Goal: Task Accomplishment & Management: Use online tool/utility

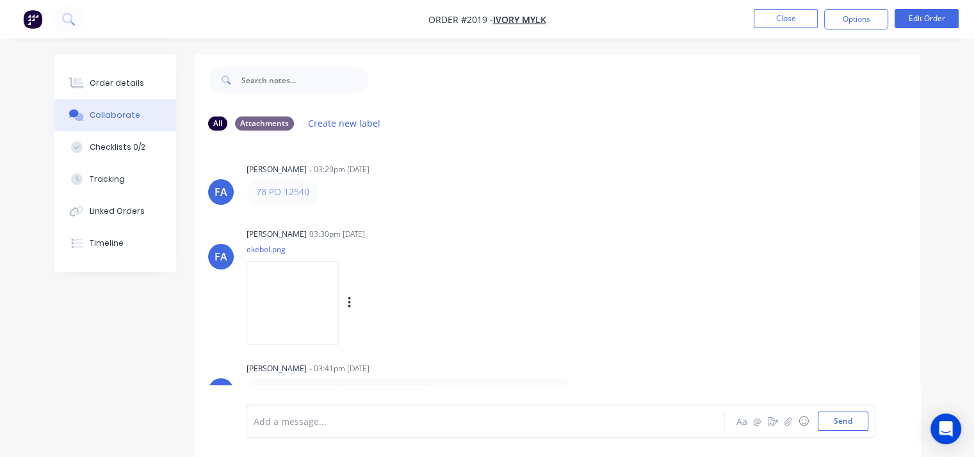
click at [728, 321] on div "[PERSON_NAME] [PERSON_NAME] 03:30pm [DATE] ekebol.png Labels Download" at bounding box center [557, 282] width 725 height 115
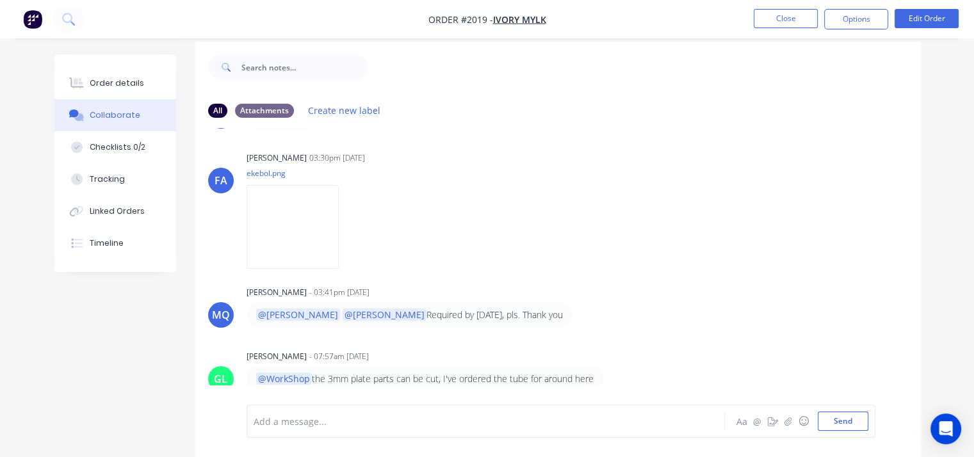
scroll to position [19, 0]
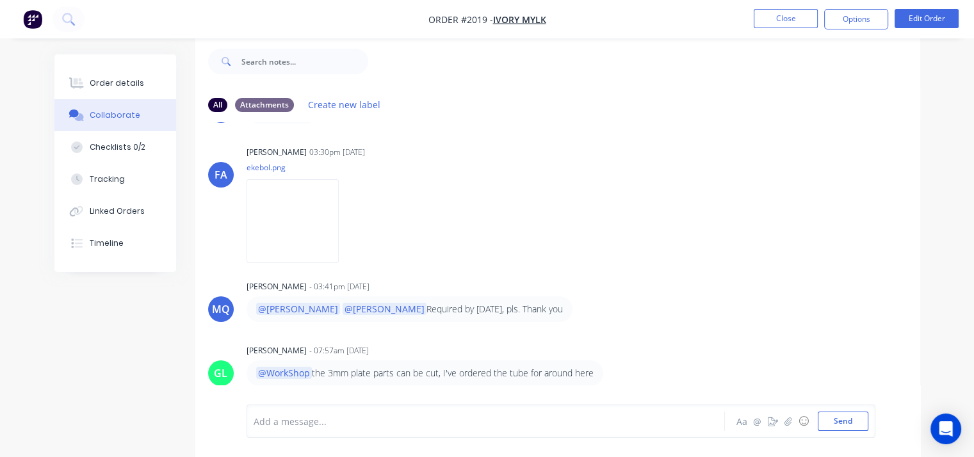
click at [378, 436] on div "Add a message... Aa @ ☺ Send" at bounding box center [560, 421] width 629 height 33
click at [377, 427] on div at bounding box center [484, 421] width 460 height 13
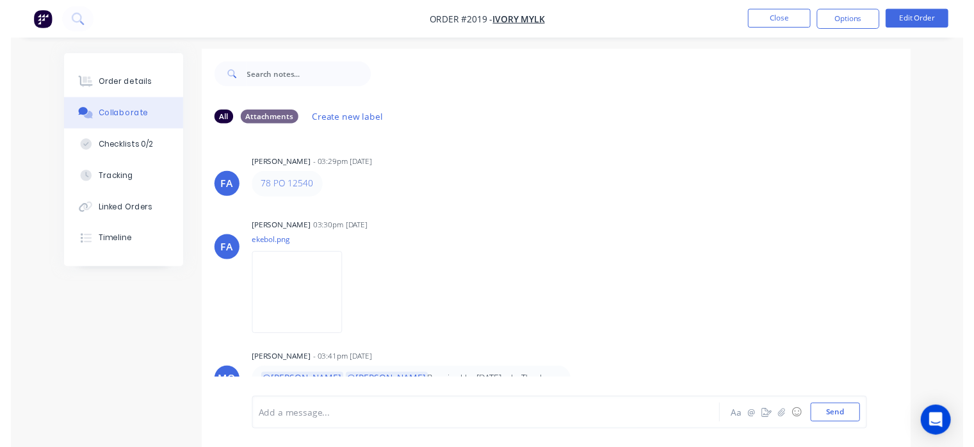
scroll to position [0, 0]
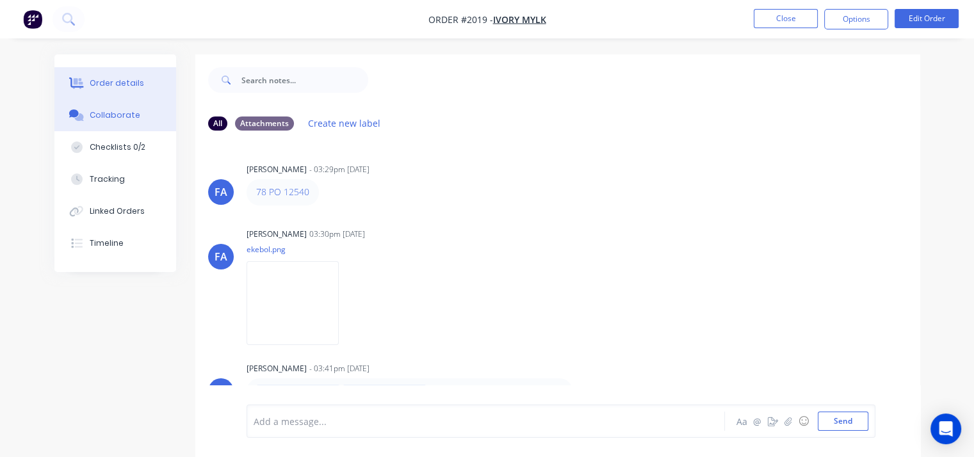
click at [87, 85] on button "Order details" at bounding box center [115, 83] width 122 height 32
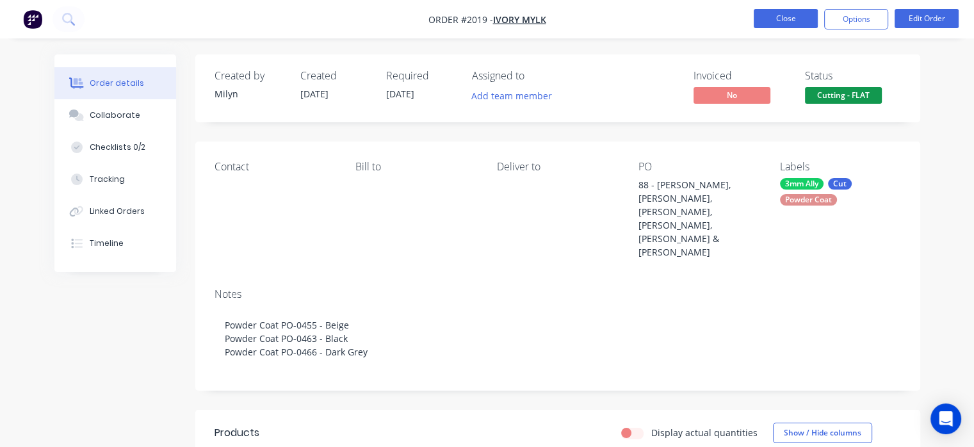
click at [780, 19] on button "Close" at bounding box center [785, 18] width 64 height 19
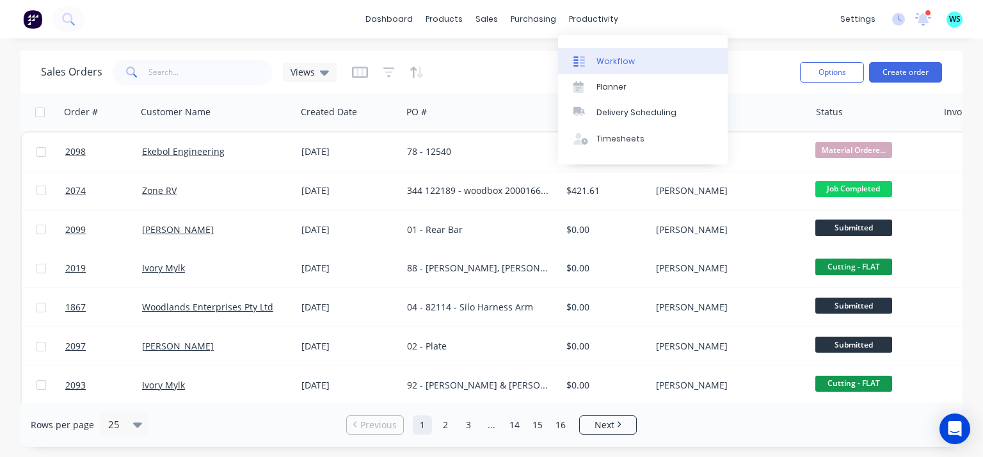
click at [584, 52] on link "Workflow" at bounding box center [643, 61] width 170 height 26
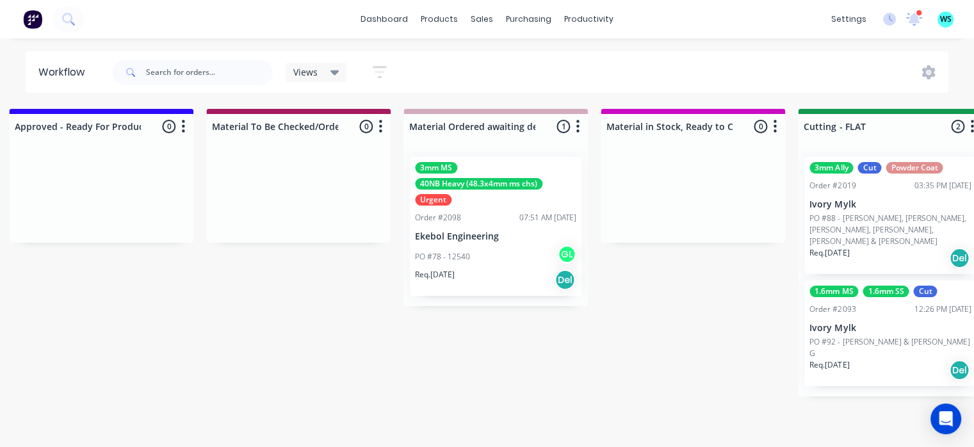
scroll to position [0, 1751]
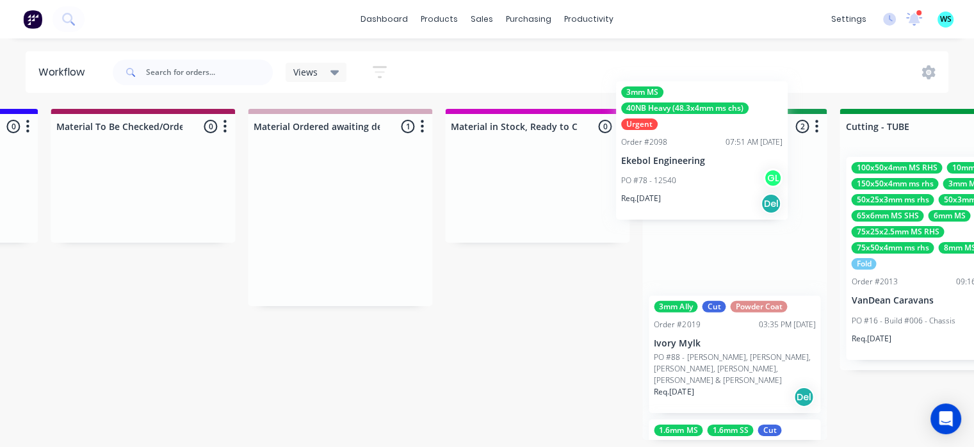
drag, startPoint x: 371, startPoint y: 292, endPoint x: 737, endPoint y: 218, distance: 372.8
click at [737, 216] on div "Submitted 9 Status colour #273444 hex #273444 Save Cancel Summaries Total order…" at bounding box center [791, 274] width 5105 height 331
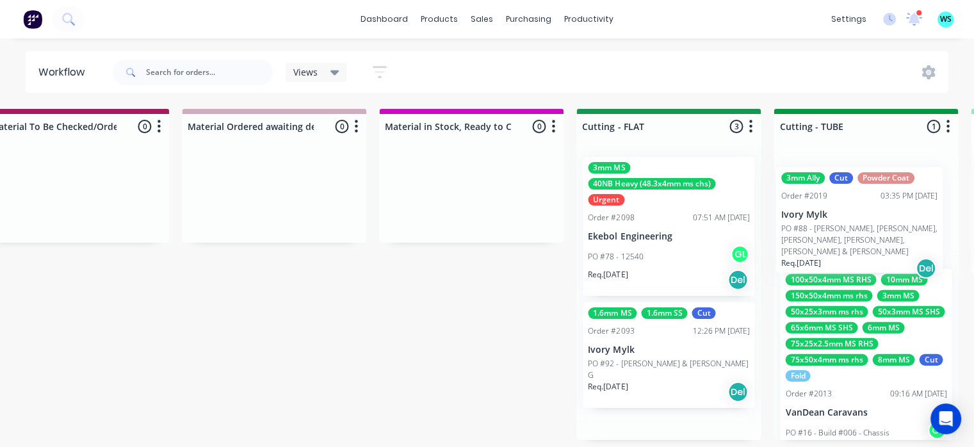
drag, startPoint x: 775, startPoint y: 339, endPoint x: 902, endPoint y: 211, distance: 180.6
click at [902, 211] on div "Submitted 9 Status colour #273444 hex #273444 Save Cancel Summaries Total order…" at bounding box center [725, 274] width 5105 height 331
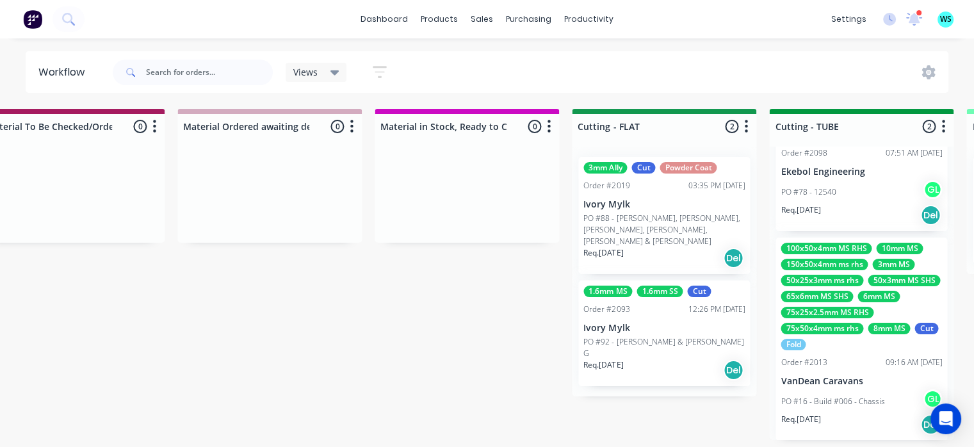
scroll to position [0, 1822]
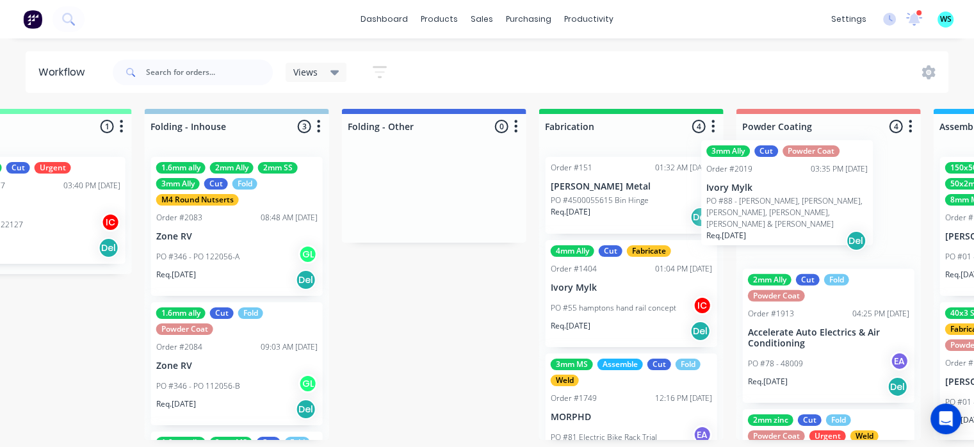
drag, startPoint x: 634, startPoint y: 232, endPoint x: 760, endPoint y: 214, distance: 127.4
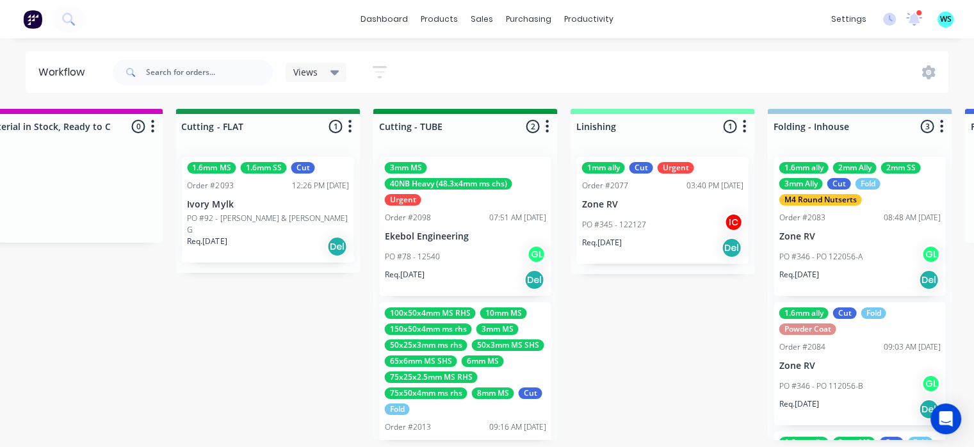
scroll to position [0, 0]
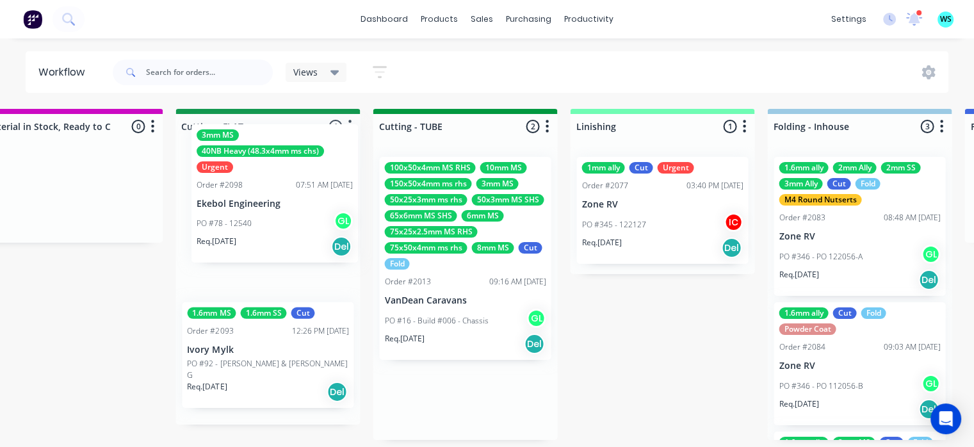
drag, startPoint x: 428, startPoint y: 238, endPoint x: 277, endPoint y: 213, distance: 153.7
click at [277, 213] on div "Submitted 9 Status colour #273444 hex #273444 Save Cancel Summaries Total order…" at bounding box center [324, 274] width 5105 height 331
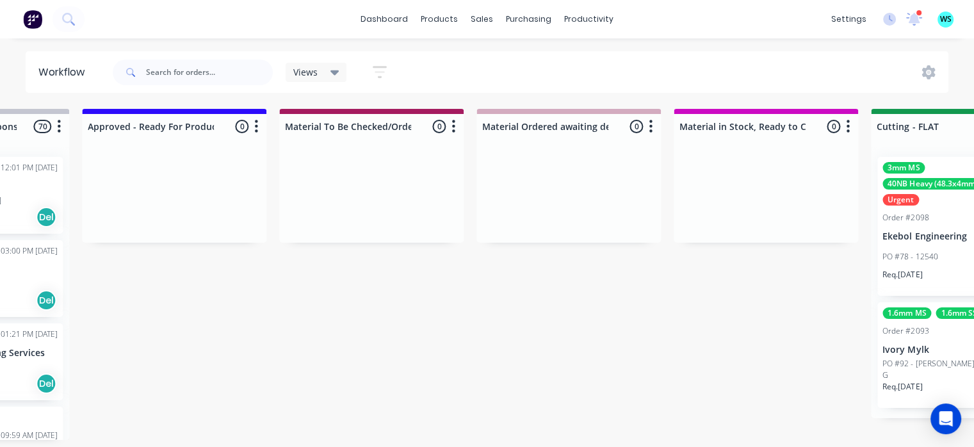
scroll to position [0, 2218]
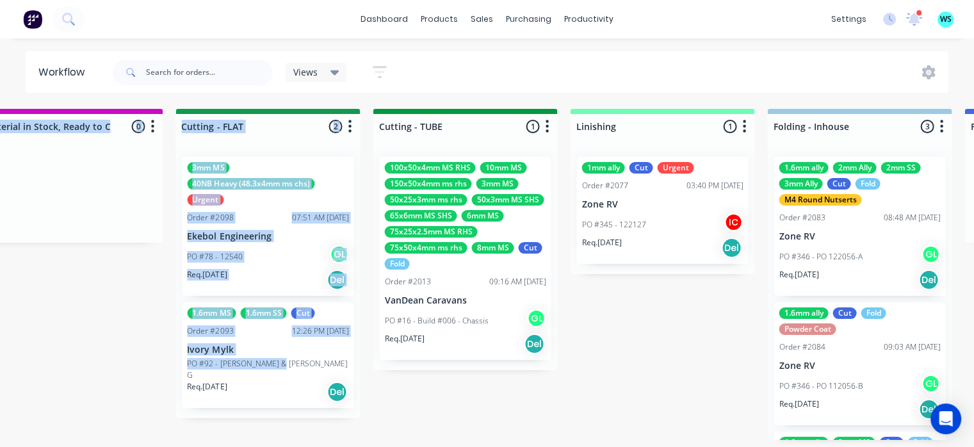
drag, startPoint x: 545, startPoint y: 452, endPoint x: 361, endPoint y: 447, distance: 183.8
click at [280, 363] on div "Submitted 9 Status colour #273444 hex #273444 Save Cancel Summaries Total order…" at bounding box center [324, 274] width 5105 height 331
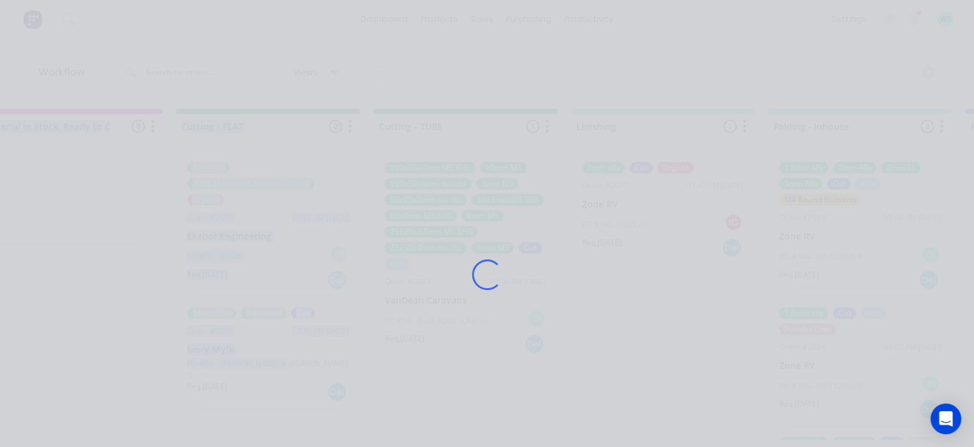
click at [513, 387] on div "Loading..." at bounding box center [487, 274] width 750 height 447
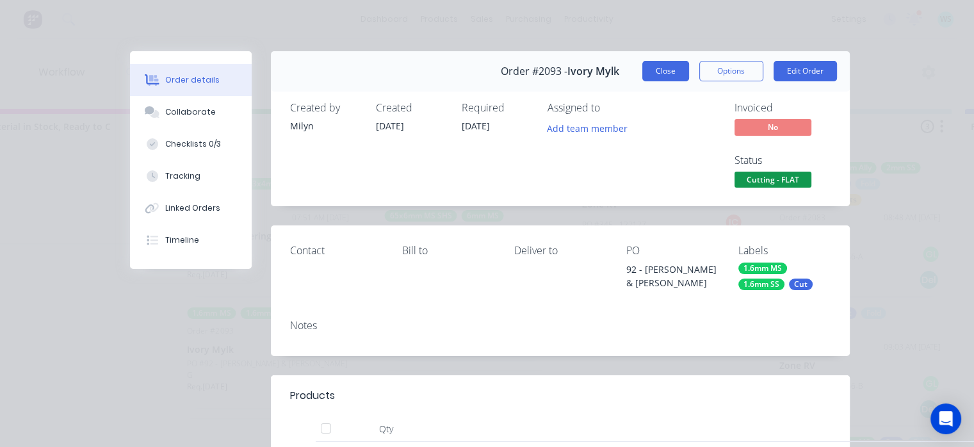
click at [669, 64] on button "Close" at bounding box center [665, 71] width 47 height 20
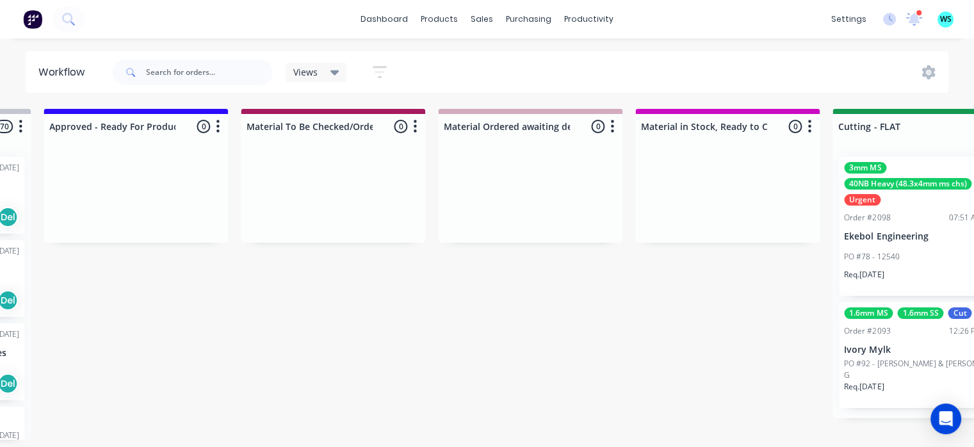
scroll to position [0, 1556]
